Goal: Task Accomplishment & Management: Manage account settings

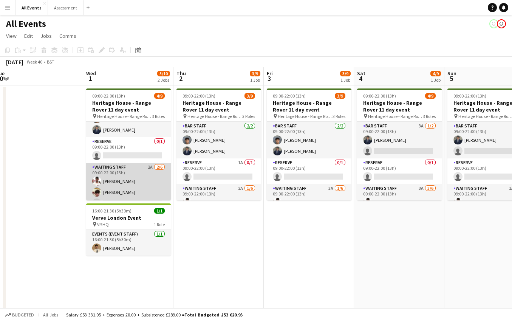
scroll to position [24, 0]
click at [142, 188] on app-card-role "Waiting Staff 2A [DATE] 09:00-22:00 (13h) [PERSON_NAME] [PERSON_NAME] single-ne…" at bounding box center [128, 200] width 85 height 80
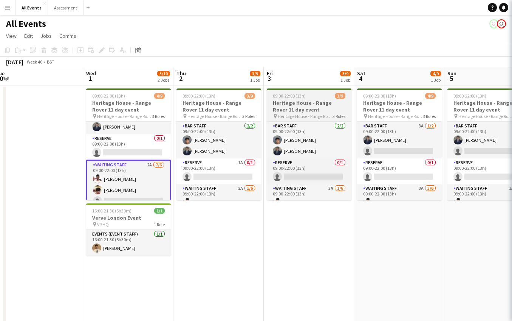
scroll to position [0, 188]
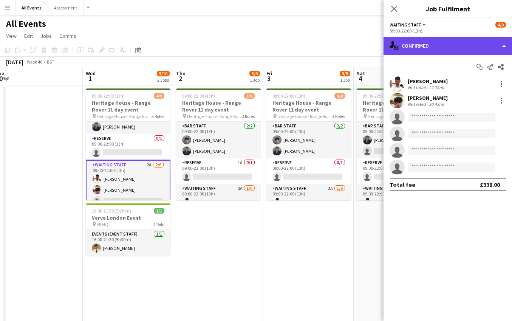
click at [435, 48] on div "single-neutral-actions-check-2 Confirmed" at bounding box center [447, 46] width 128 height 18
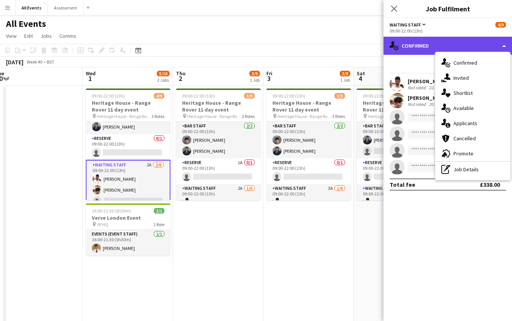
scroll to position [0, 0]
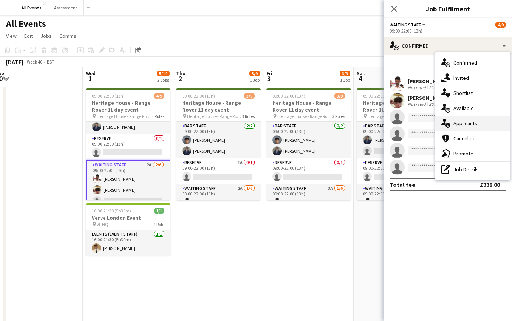
click at [467, 121] on span "Applicants" at bounding box center [465, 123] width 24 height 7
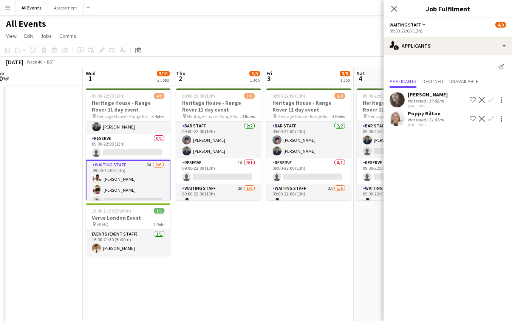
scroll to position [0, 0]
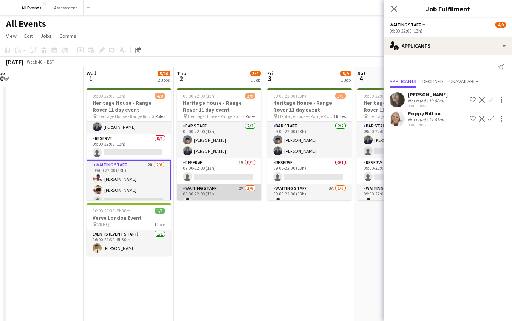
click at [217, 195] on app-card-role "Waiting Staff 2A [DATE] 09:00-22:00 (13h) [PERSON_NAME] single-neutral-actions …" at bounding box center [219, 224] width 85 height 80
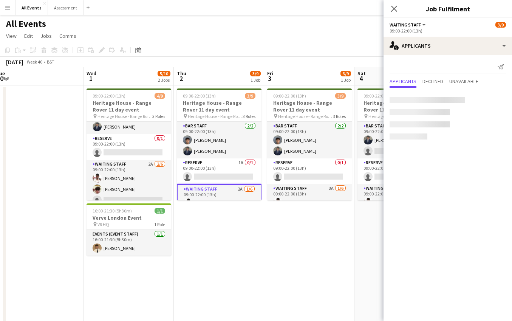
scroll to position [0, 187]
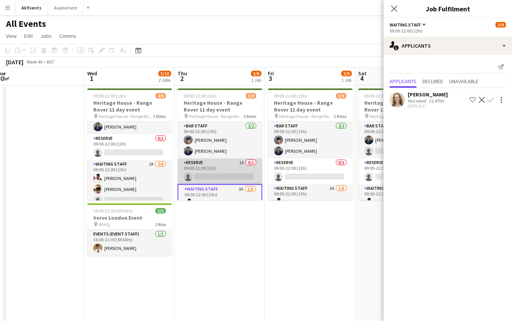
click at [223, 167] on app-card-role "Reserve 1A 0/1 09:00-22:00 (13h) single-neutral-actions" at bounding box center [219, 171] width 85 height 26
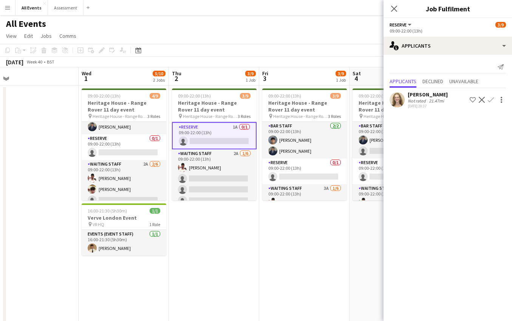
scroll to position [50, 0]
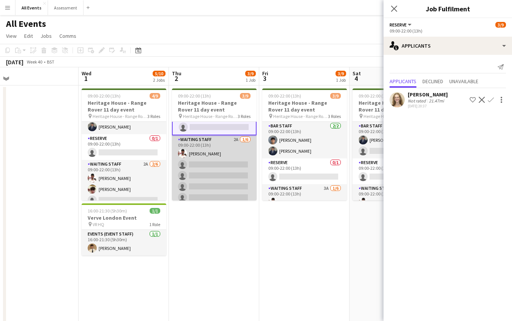
click at [223, 167] on app-card-role "Waiting Staff 2A [DATE] 09:00-22:00 (13h) [PERSON_NAME] single-neutral-actions …" at bounding box center [214, 175] width 85 height 80
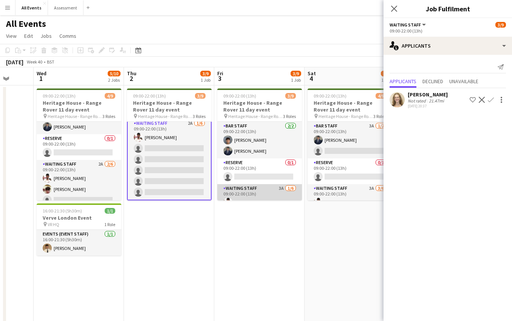
scroll to position [31, 0]
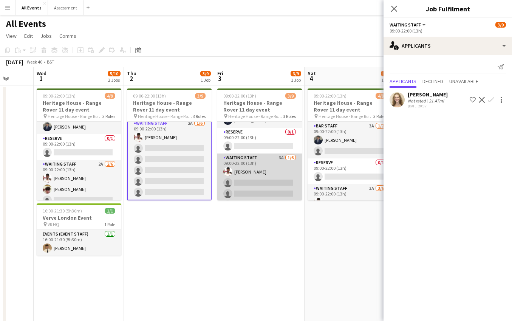
click at [262, 179] on app-card-role "Waiting Staff 3A [DATE] 09:00-22:00 (13h) [PERSON_NAME] single-neutral-actions …" at bounding box center [259, 193] width 85 height 80
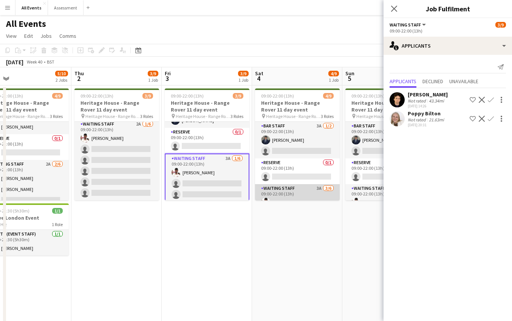
scroll to position [30, 0]
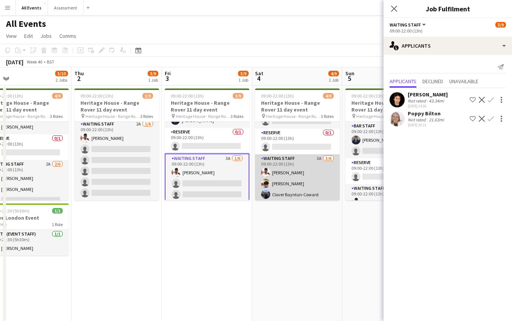
click at [299, 184] on app-card-role "Waiting Staff 3A [DATE] 09:00-22:00 (13h) [PERSON_NAME] [PERSON_NAME] Clover Ba…" at bounding box center [297, 194] width 85 height 80
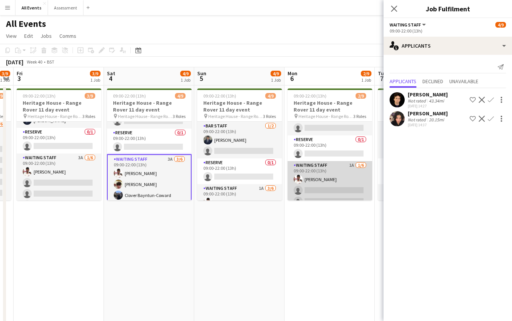
scroll to position [32, 0]
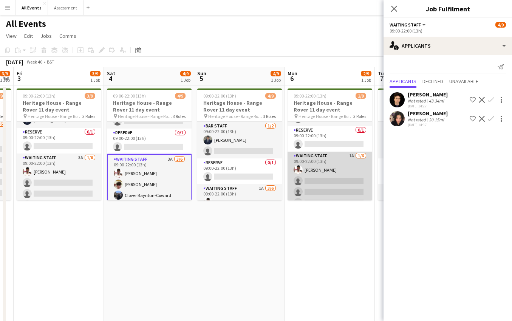
click at [326, 185] on app-card-role "Waiting Staff 1A [DATE] 09:00-22:00 (13h) [PERSON_NAME] single-neutral-actions …" at bounding box center [329, 191] width 85 height 80
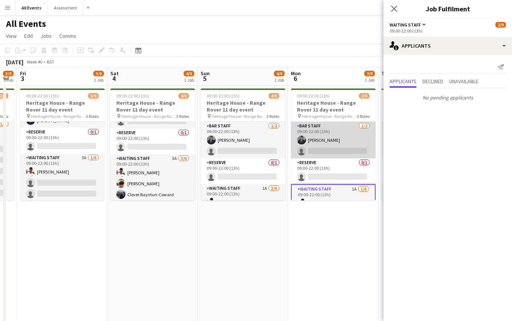
scroll to position [0, 0]
click at [331, 134] on app-card-role "Bar Staff [DATE] 09:00-22:00 (13h) [PERSON_NAME] single-neutral-actions" at bounding box center [333, 140] width 85 height 37
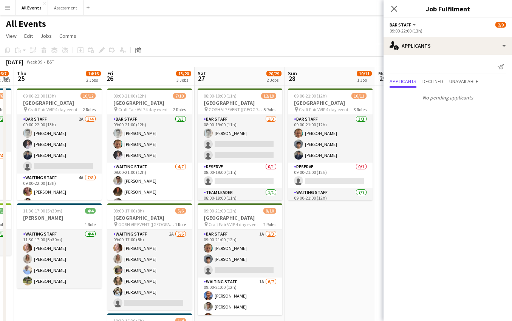
scroll to position [0, 156]
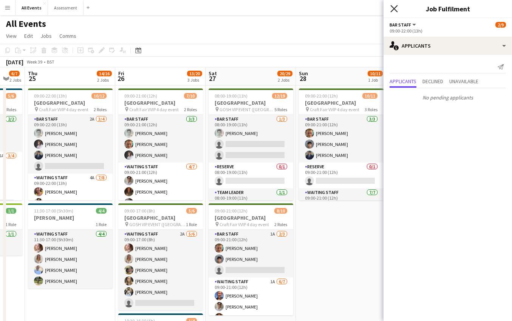
click at [394, 9] on icon "Close pop-in" at bounding box center [393, 8] width 7 height 7
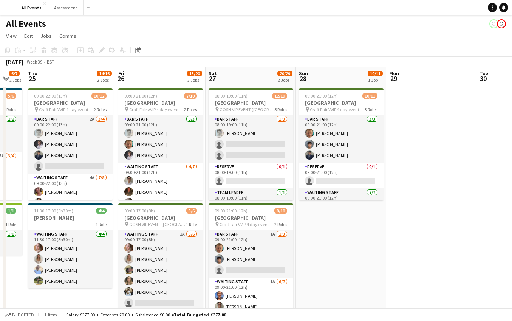
click at [369, 47] on app-toolbar "Copy Paste Paste Command V Paste with crew Command Shift V Paste linked Job [GE…" at bounding box center [256, 50] width 512 height 13
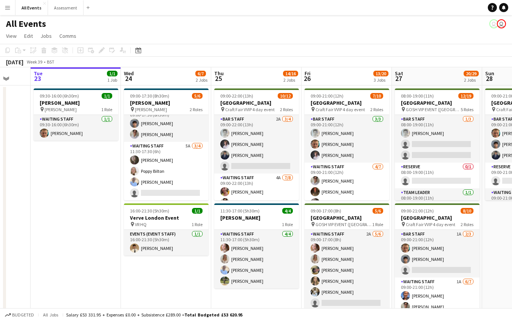
scroll to position [10, 0]
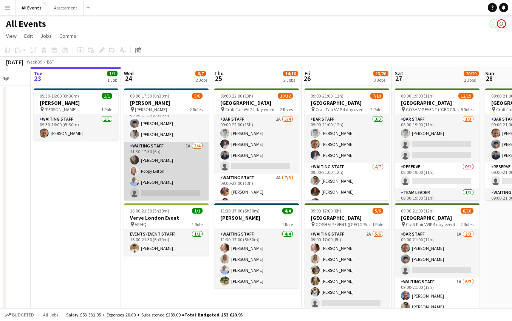
click at [182, 189] on app-card-role "Waiting Staff 5A [DATE] 11:30-17:30 (6h) [PERSON_NAME] Poppy Bilton [PERSON_NAM…" at bounding box center [166, 171] width 85 height 59
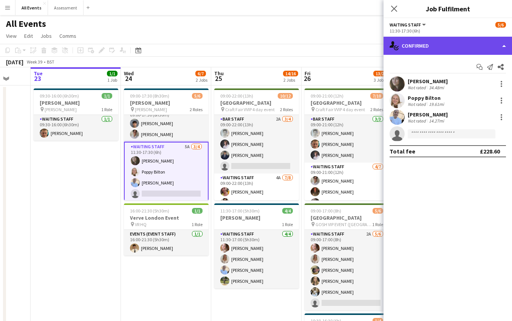
click at [464, 46] on div "single-neutral-actions-check-2 Confirmed" at bounding box center [447, 46] width 128 height 18
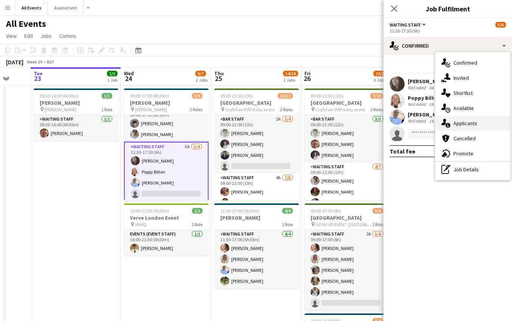
click at [470, 124] on span "Applicants" at bounding box center [465, 123] width 24 height 7
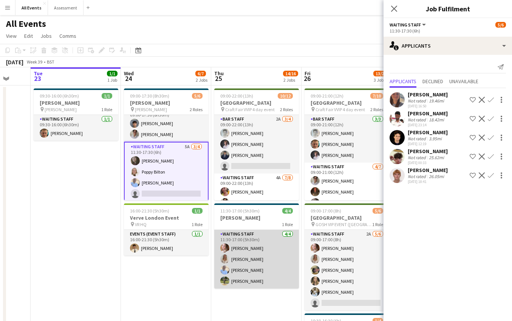
click at [239, 269] on app-card-role "Waiting Staff [DATE] 11:30-17:00 (5h30m) [PERSON_NAME] [PERSON_NAME] [PERSON_NA…" at bounding box center [256, 259] width 85 height 59
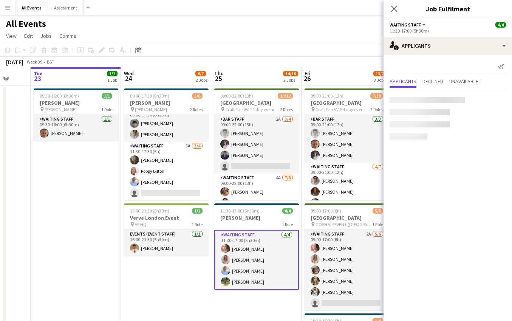
scroll to position [0, 240]
click at [227, 271] on app-user-avatar at bounding box center [225, 270] width 9 height 9
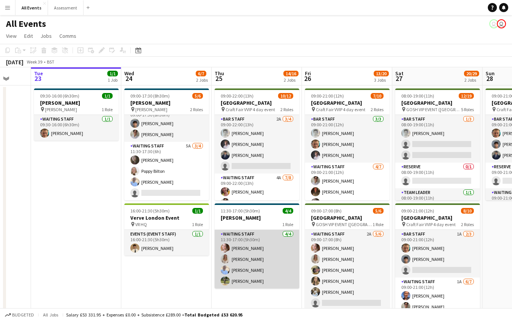
click at [227, 271] on app-user-avatar at bounding box center [225, 269] width 9 height 9
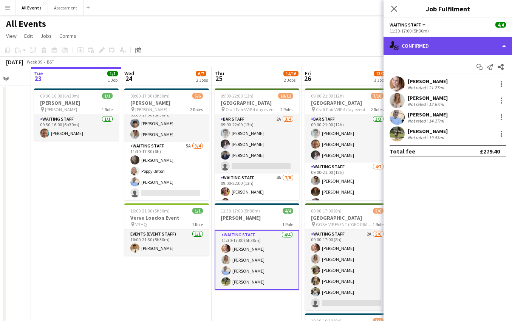
click at [459, 47] on div "single-neutral-actions-check-2 Confirmed" at bounding box center [447, 46] width 128 height 18
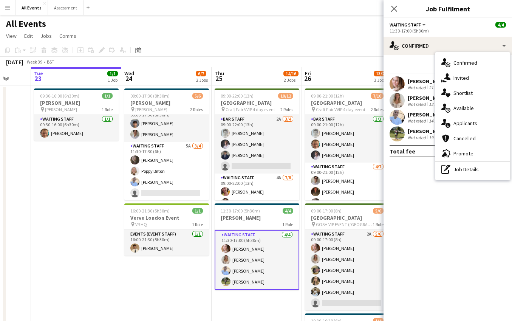
click at [426, 223] on mat-expansion-panel "check Confirmed Start chat Send notification Share [PERSON_NAME] Not rated 21.2…" at bounding box center [447, 188] width 128 height 266
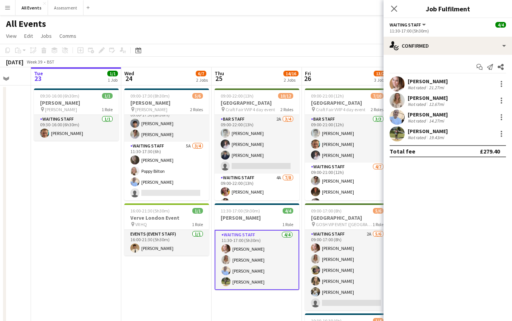
click at [394, 118] on app-user-avatar at bounding box center [396, 117] width 15 height 15
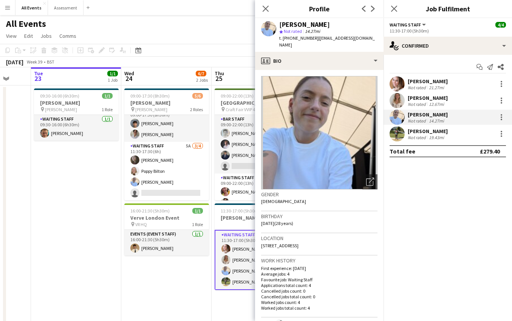
click at [197, 30] on app-page-menu "View Day view expanded Day view collapsed Month view Date picker Jump to [DATE]…" at bounding box center [256, 36] width 512 height 14
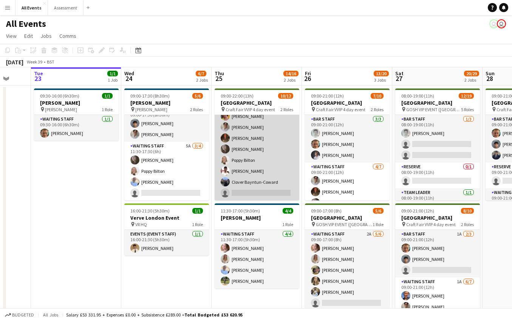
scroll to position [76, 0]
click at [263, 159] on app-card-role "Waiting Staff 4A [DATE] 09:00-22:00 (13h) [PERSON_NAME] [PERSON_NAME] [PERSON_N…" at bounding box center [256, 149] width 85 height 102
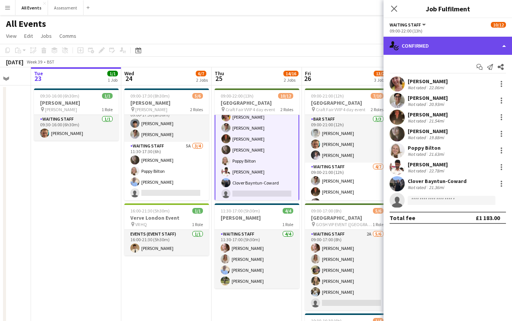
click at [427, 47] on div "single-neutral-actions-check-2 Confirmed" at bounding box center [447, 46] width 128 height 18
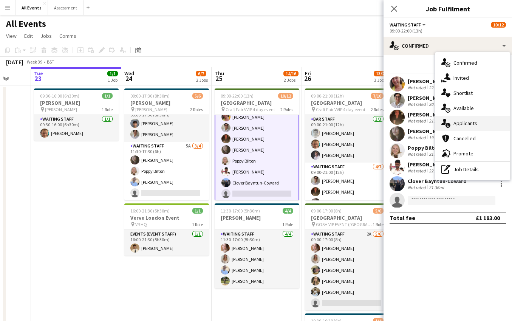
click at [467, 122] on span "Applicants" at bounding box center [465, 123] width 24 height 7
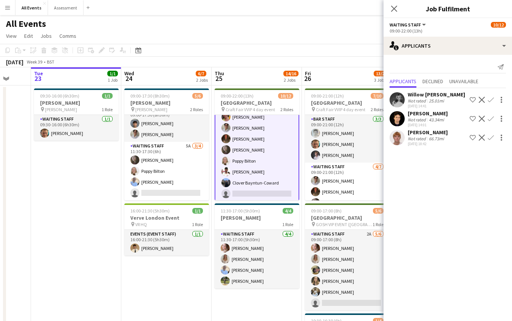
scroll to position [49, 0]
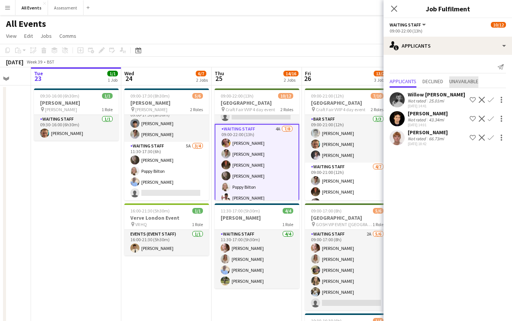
drag, startPoint x: 473, startPoint y: 82, endPoint x: 461, endPoint y: 83, distance: 12.1
click at [473, 82] on span "Unavailable" at bounding box center [463, 81] width 29 height 5
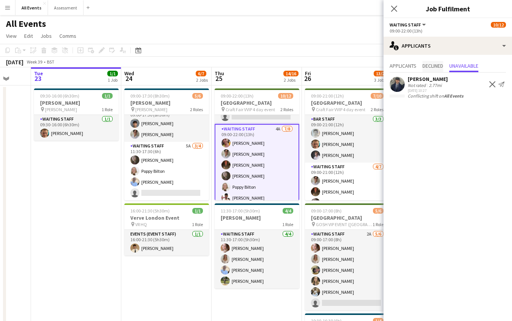
click at [429, 68] on span "Declined" at bounding box center [432, 65] width 21 height 5
click at [415, 68] on span "Applicants" at bounding box center [402, 65] width 27 height 5
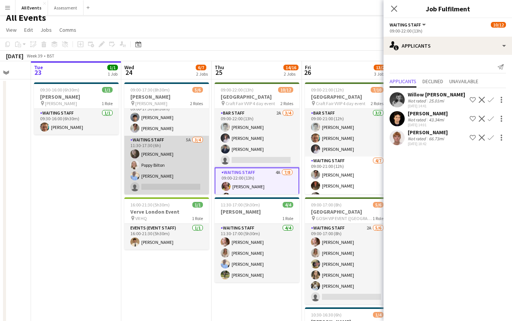
scroll to position [7, 0]
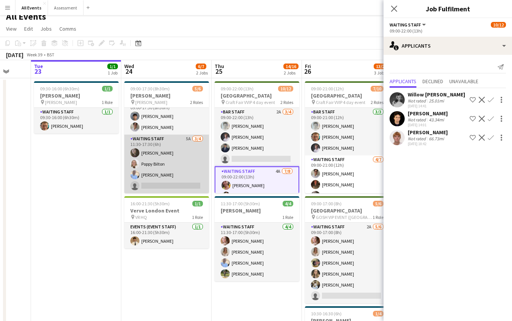
click at [183, 171] on app-card-role "Waiting Staff 5A [DATE] 11:30-17:30 (6h) [PERSON_NAME] Poppy Bilton [PERSON_NAM…" at bounding box center [166, 163] width 85 height 59
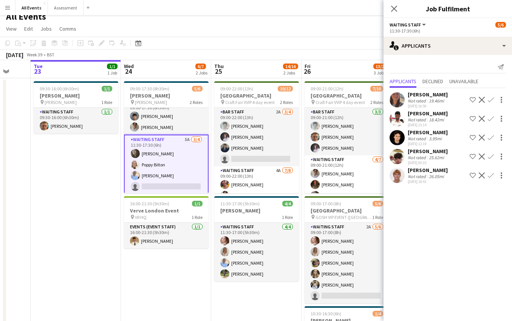
scroll to position [0, 243]
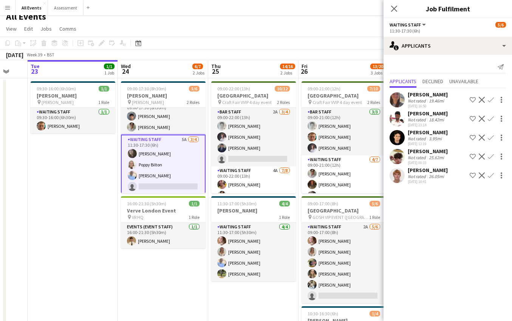
click at [394, 179] on app-user-avatar at bounding box center [396, 175] width 15 height 15
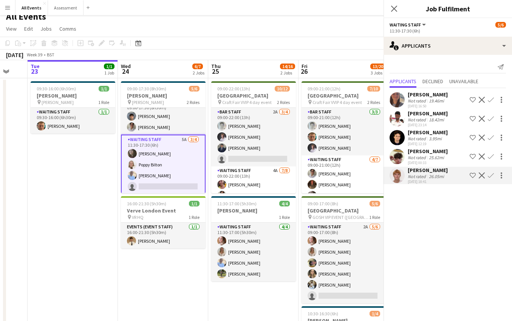
scroll to position [7, 0]
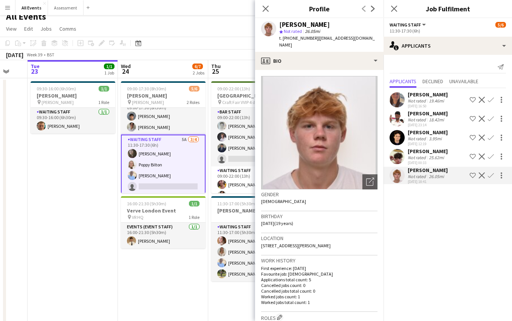
click at [207, 213] on app-date-cell "09:00-17:30 (8h30m) 5/6 [PERSON_NAME] pin [PERSON_NAME] 2 Roles Waiting Staff […" at bounding box center [163, 242] width 90 height 329
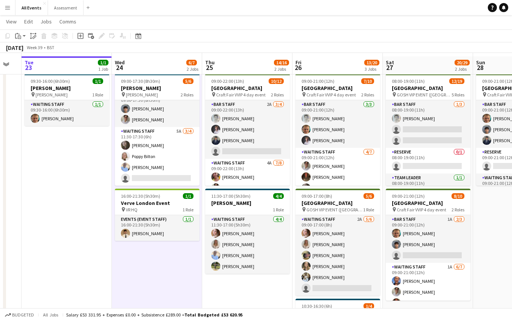
scroll to position [42, 0]
